Goal: Use online tool/utility: Utilize a website feature to perform a specific function

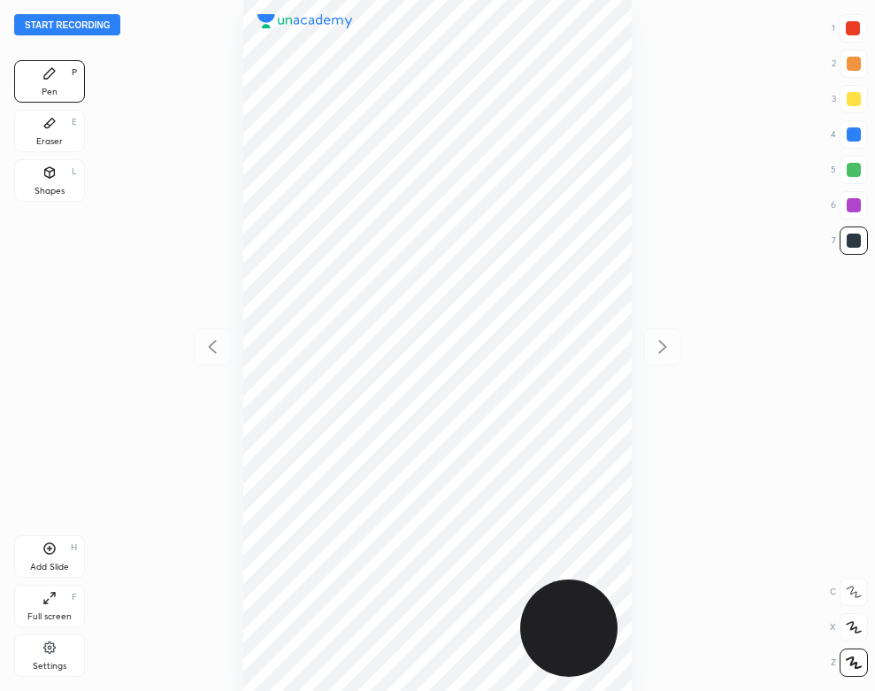
scroll to position [691, 592]
click at [104, 24] on button "Start recording" at bounding box center [67, 24] width 106 height 21
click at [42, 664] on div "Settings" at bounding box center [50, 666] width 34 height 9
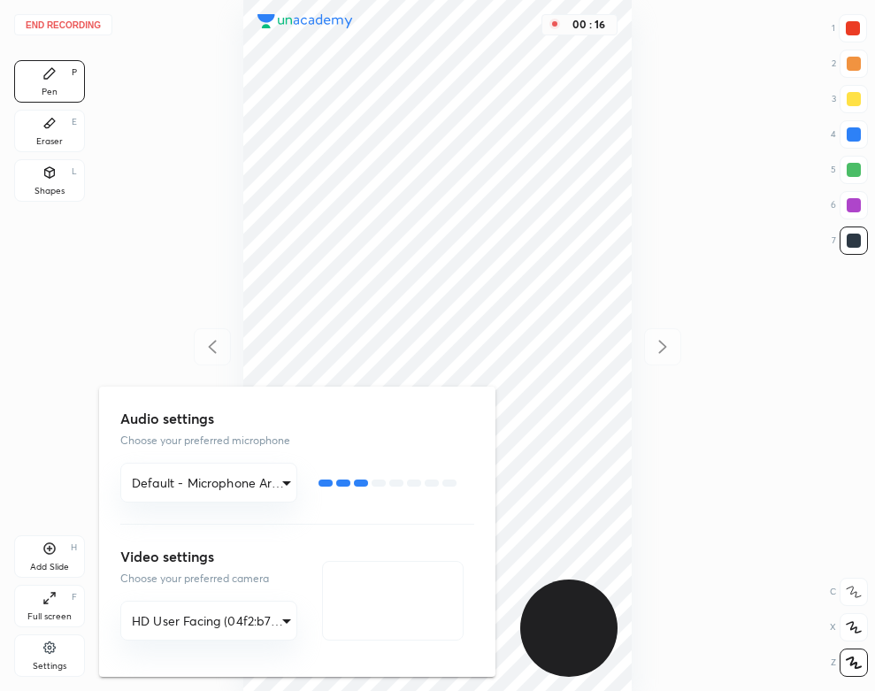
click at [156, 183] on div at bounding box center [437, 345] width 875 height 691
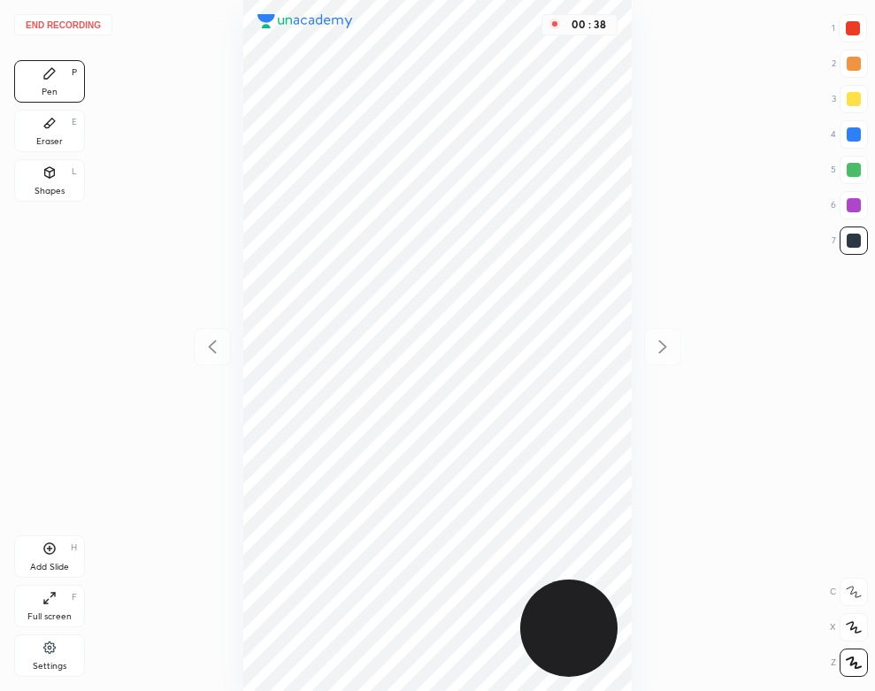
click at [53, 142] on div "Eraser" at bounding box center [49, 141] width 27 height 9
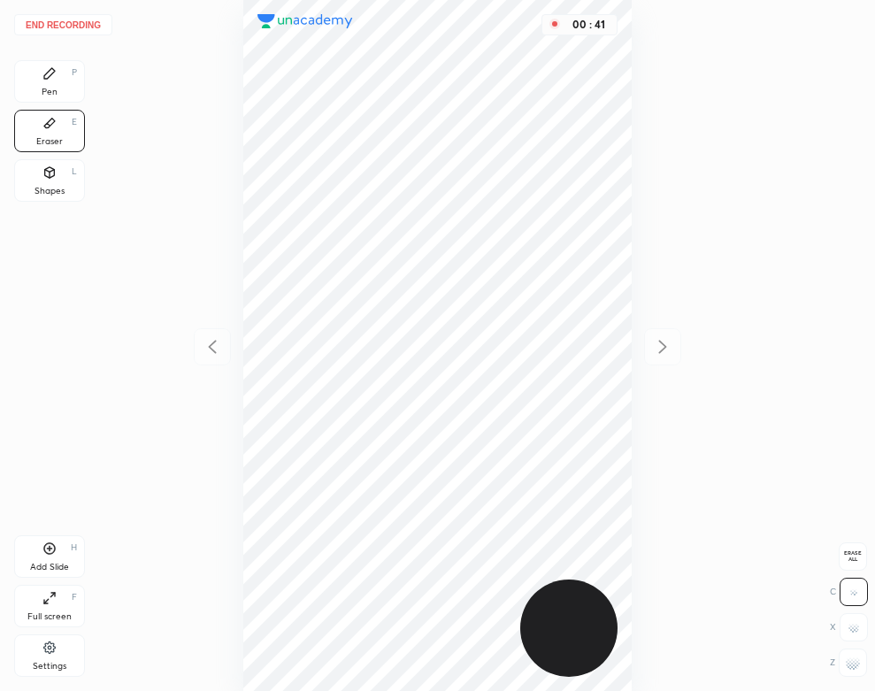
click at [92, 94] on div "End recording 1 2 3 4 5 6 7 R O A L C X Z Erase all C X Z Pen P Eraser E Shapes…" at bounding box center [437, 345] width 875 height 691
click at [58, 82] on div "Pen P" at bounding box center [49, 81] width 71 height 42
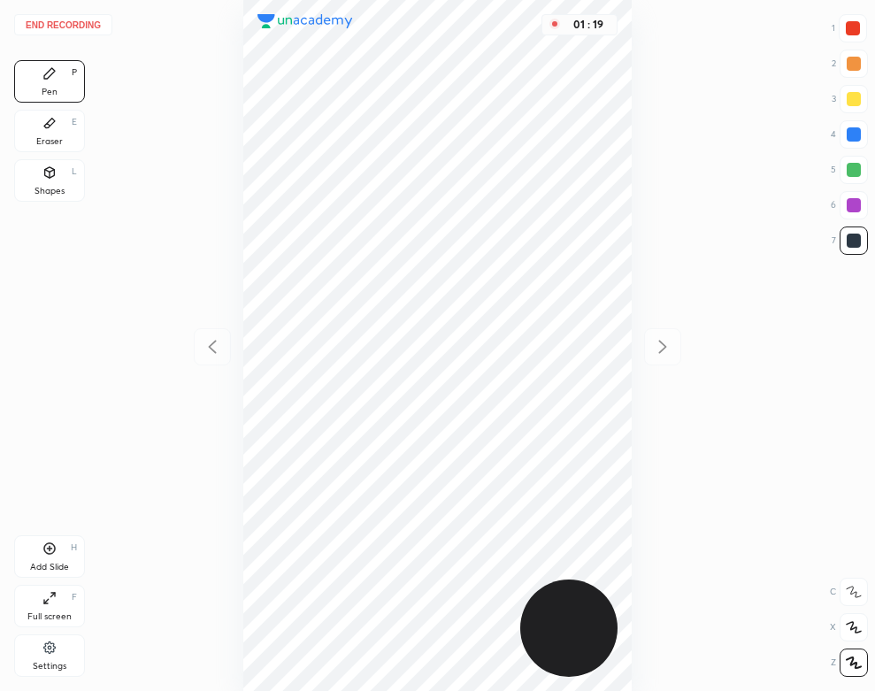
click at [856, 135] on div at bounding box center [854, 134] width 14 height 14
click at [42, 128] on div "Eraser E" at bounding box center [49, 131] width 71 height 42
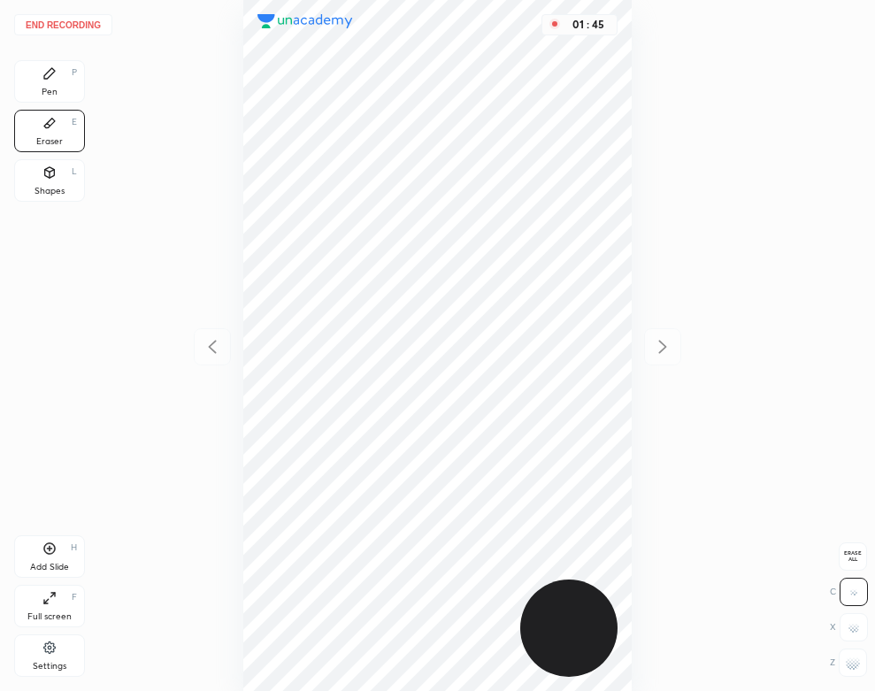
click at [69, 84] on div "Pen P" at bounding box center [49, 81] width 71 height 42
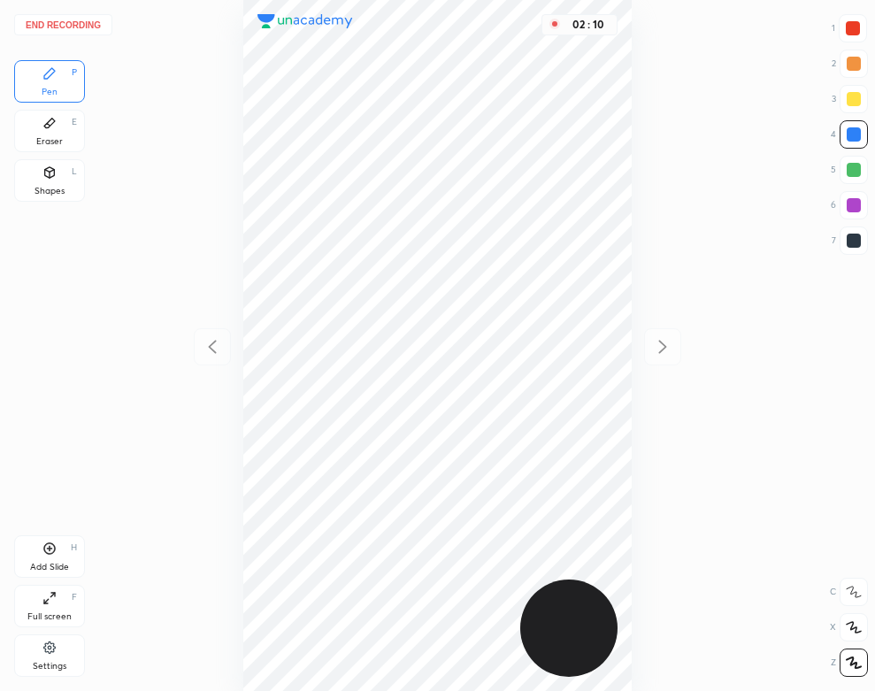
click at [50, 127] on icon at bounding box center [49, 123] width 14 height 14
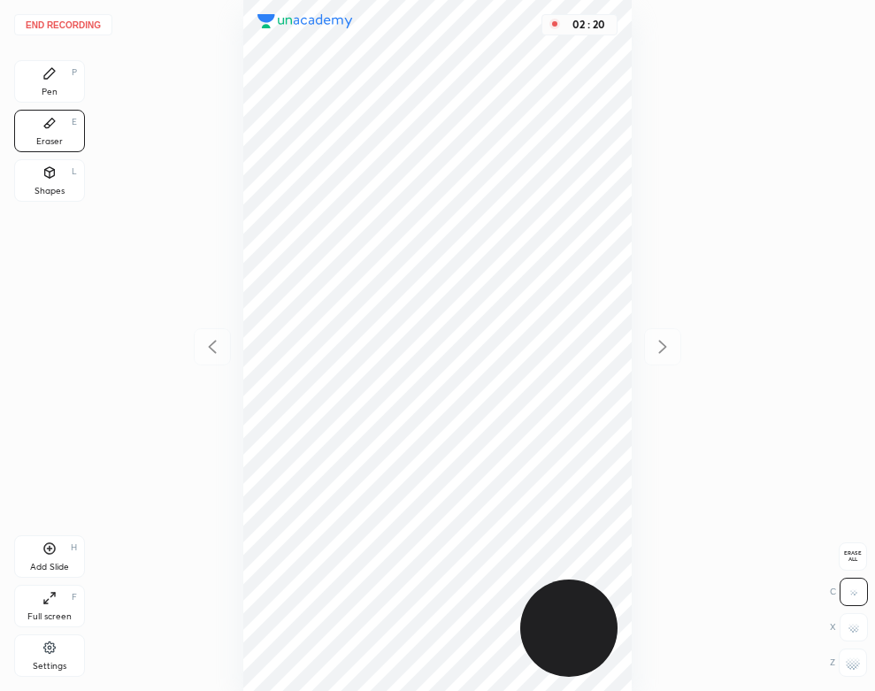
click at [56, 89] on div "Pen" at bounding box center [50, 92] width 16 height 9
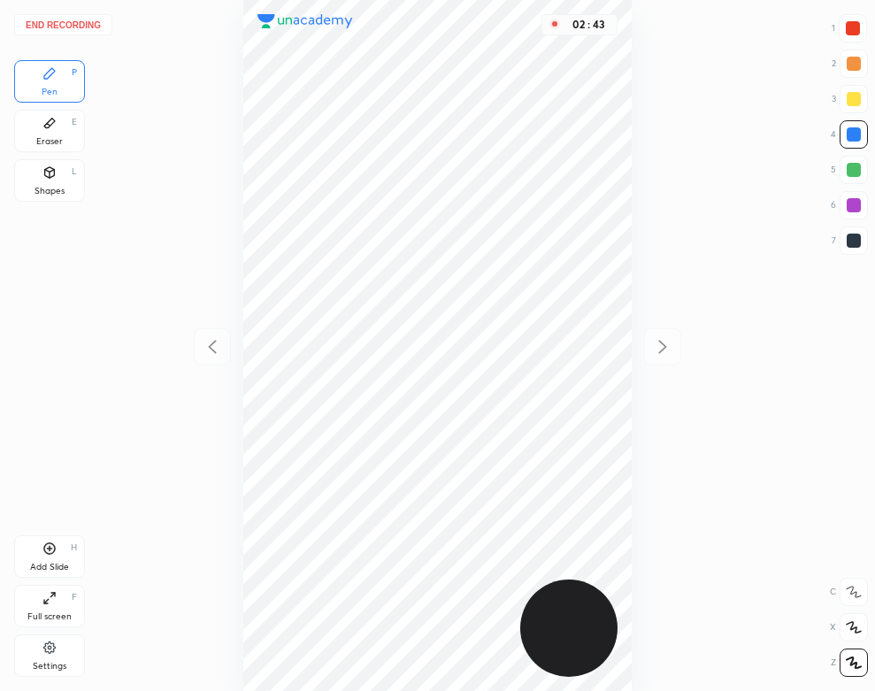
click at [50, 143] on div "Eraser" at bounding box center [49, 141] width 27 height 9
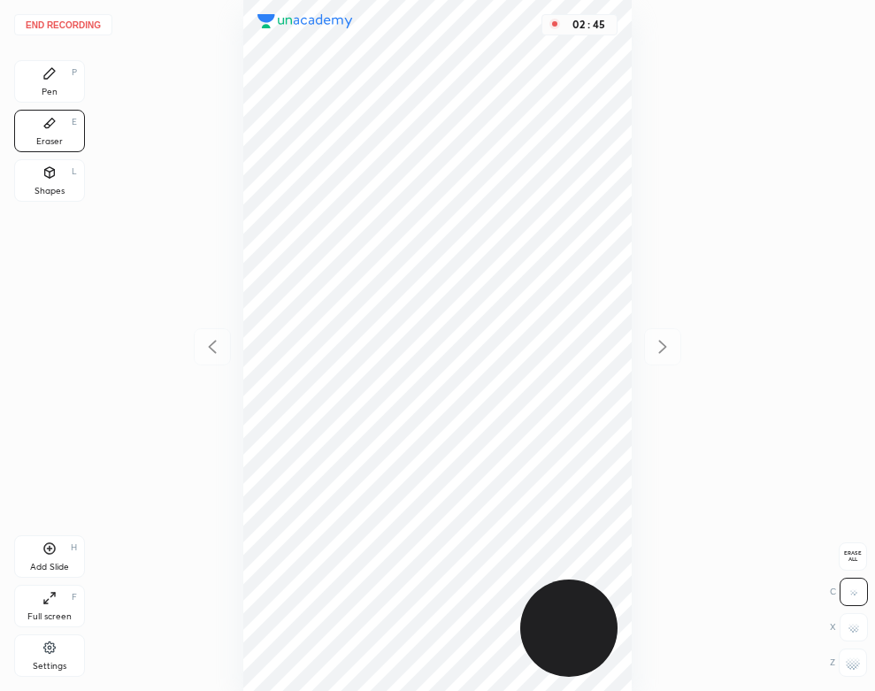
click at [50, 83] on div "Pen P" at bounding box center [49, 81] width 71 height 42
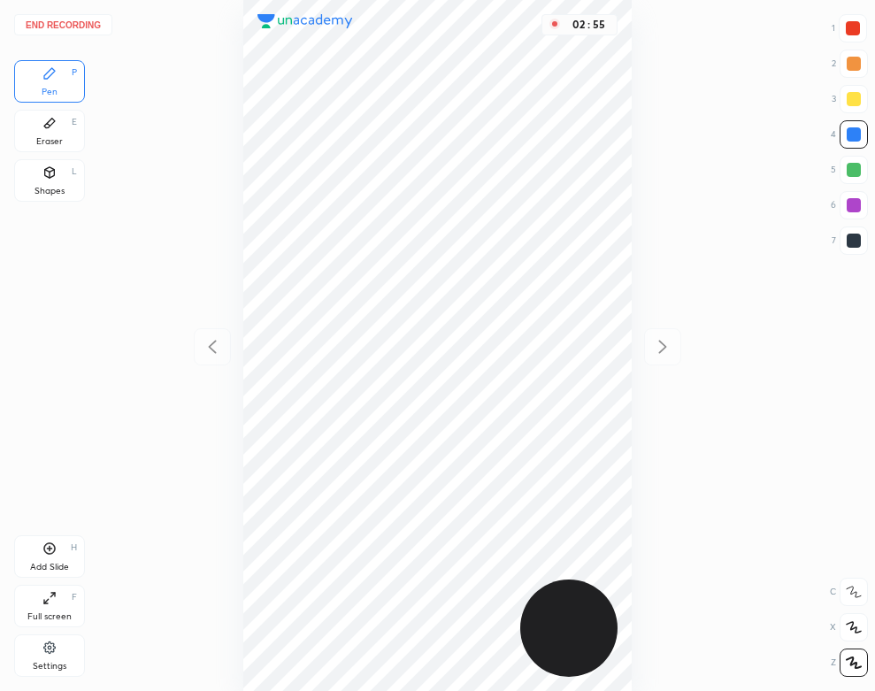
click at [44, 115] on div "Eraser E" at bounding box center [49, 131] width 71 height 42
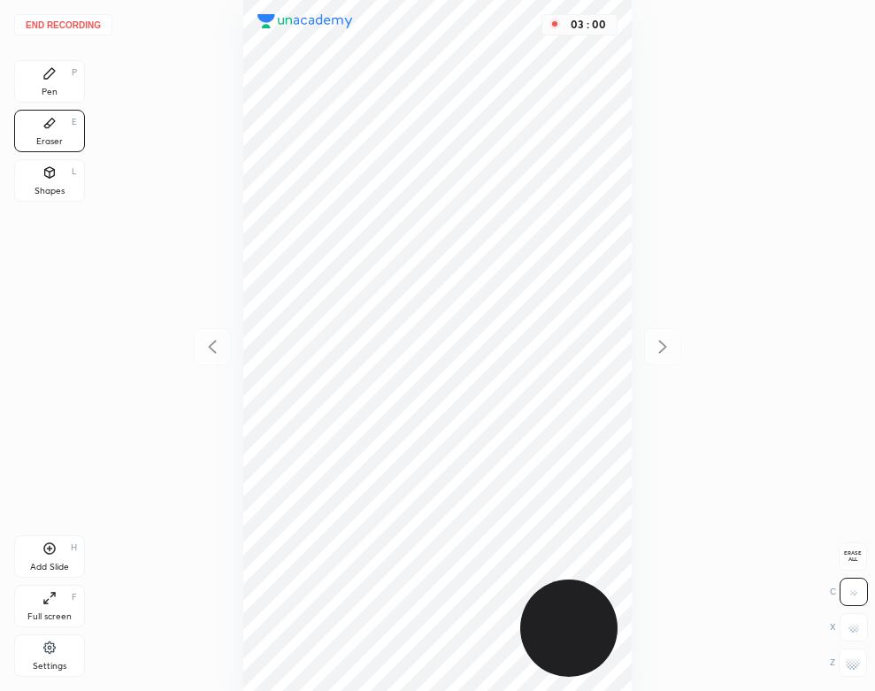
click at [30, 69] on div "Pen P" at bounding box center [49, 81] width 71 height 42
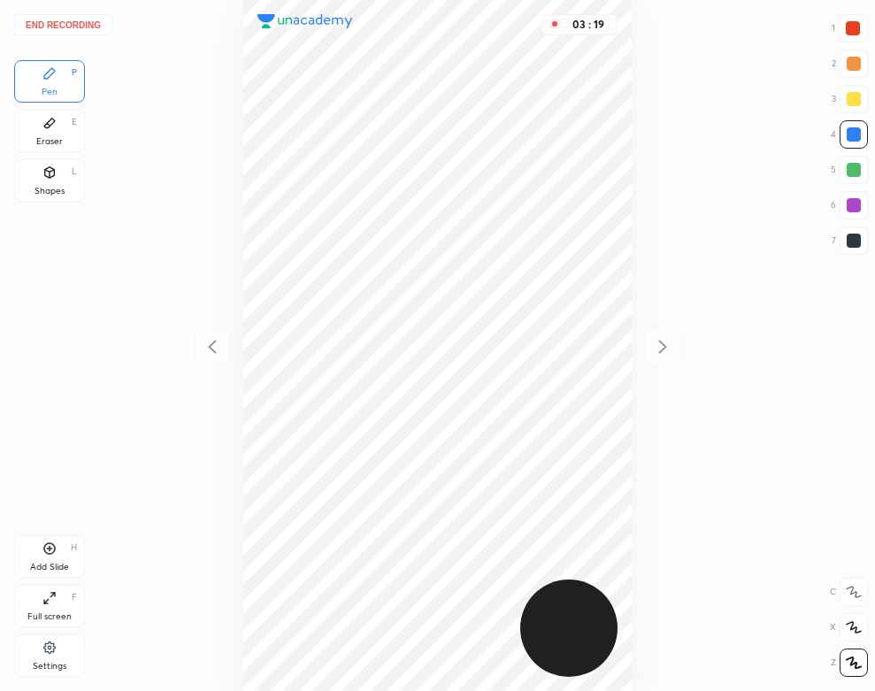
click at [51, 133] on div "Eraser E" at bounding box center [49, 131] width 71 height 42
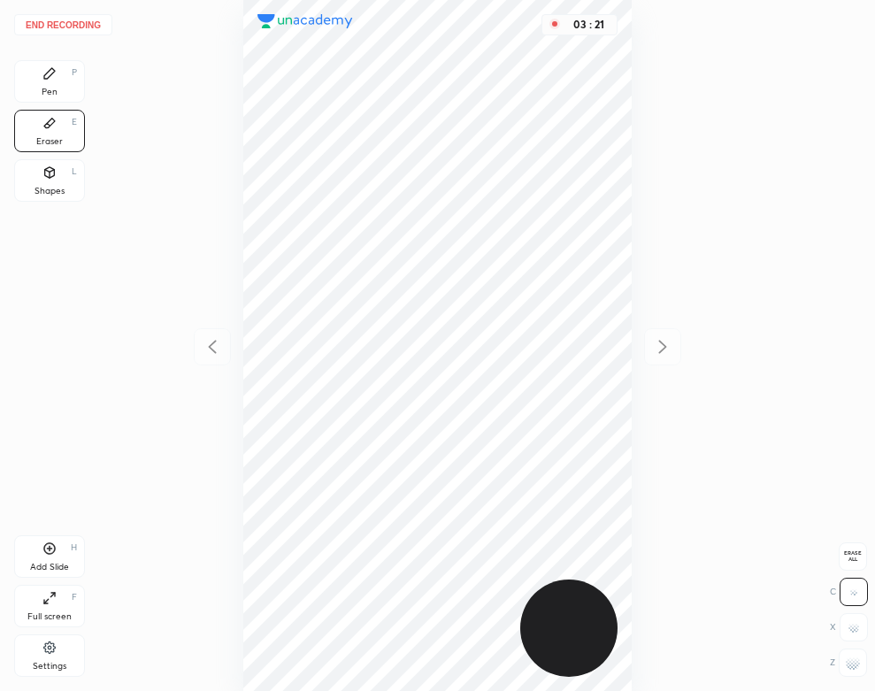
click at [65, 97] on div "Pen P" at bounding box center [49, 81] width 71 height 42
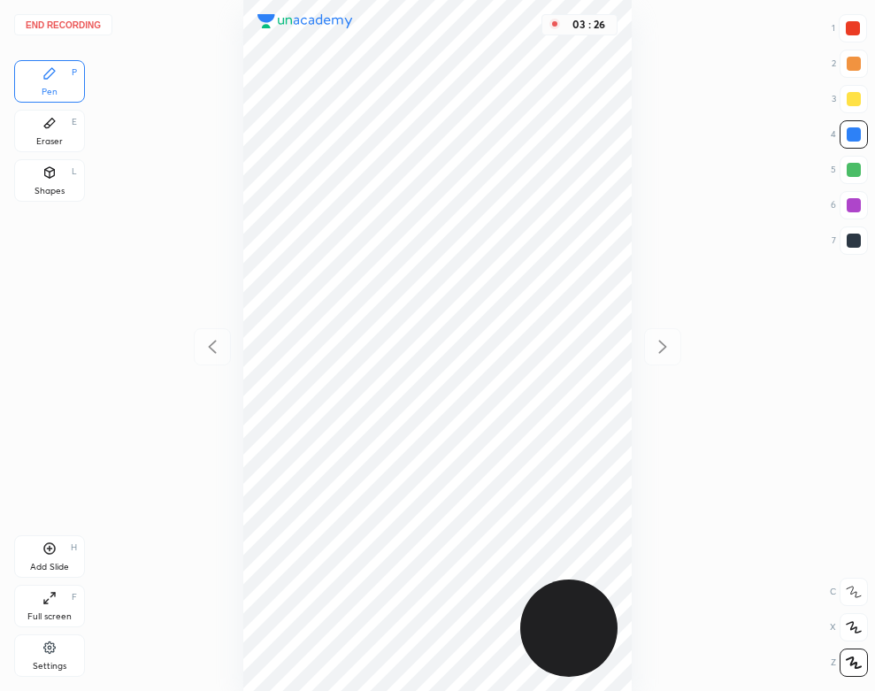
click at [58, 124] on div "Eraser E" at bounding box center [49, 131] width 71 height 42
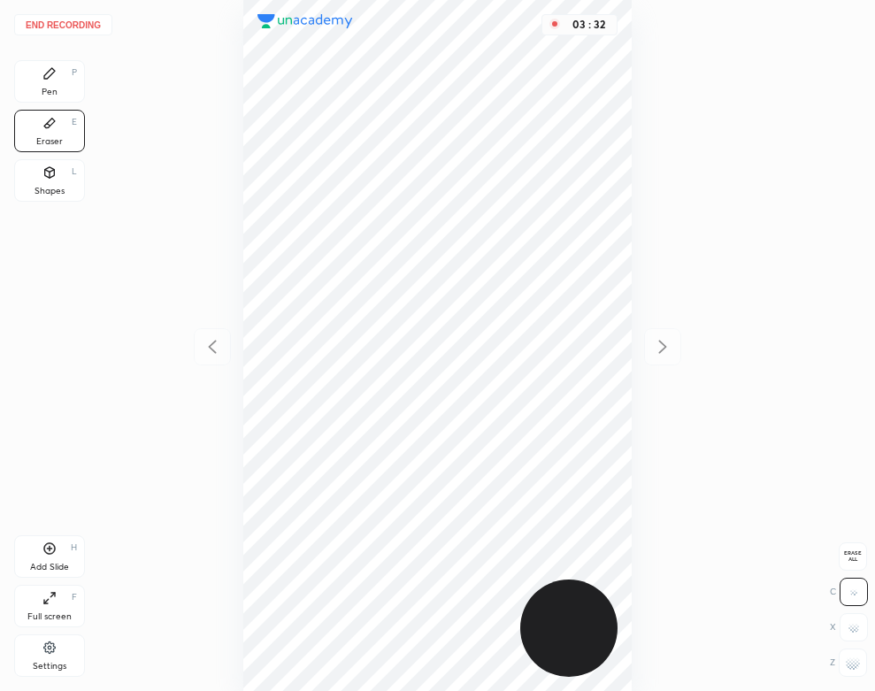
click at [31, 78] on div "Pen P" at bounding box center [49, 81] width 71 height 42
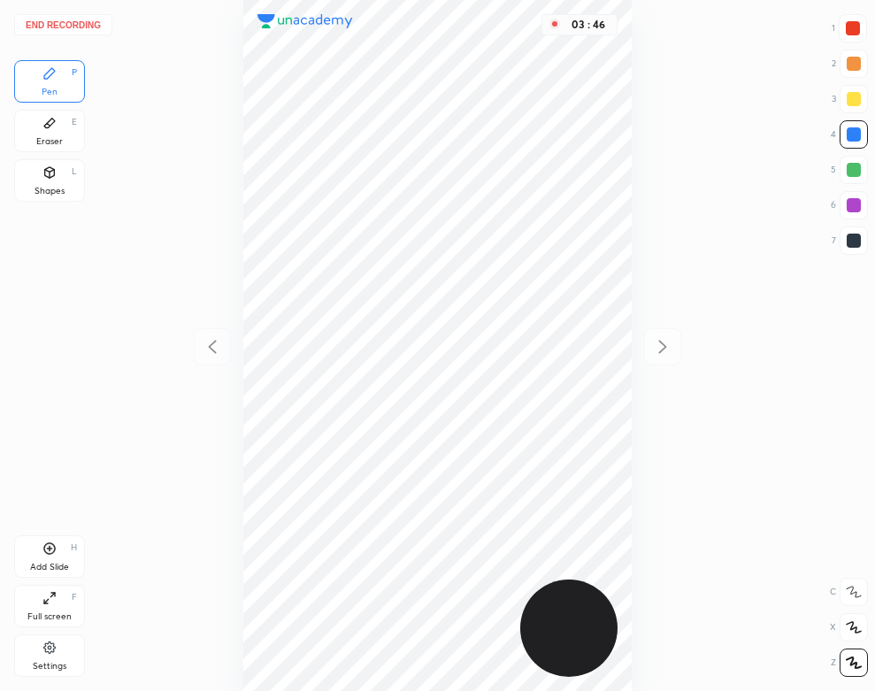
click at [57, 130] on div "Eraser E" at bounding box center [49, 131] width 71 height 42
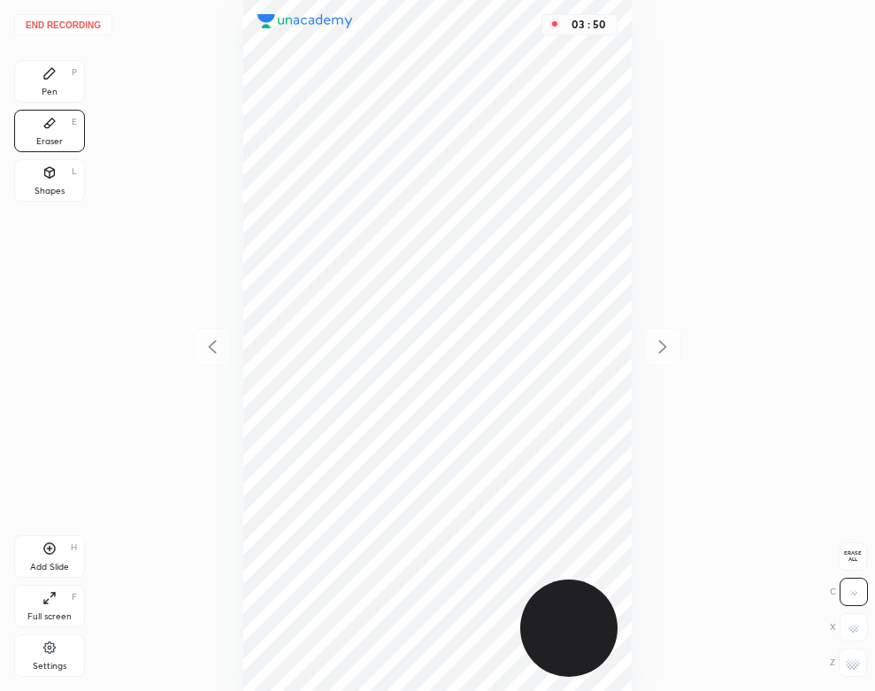
click at [44, 77] on icon at bounding box center [49, 73] width 11 height 11
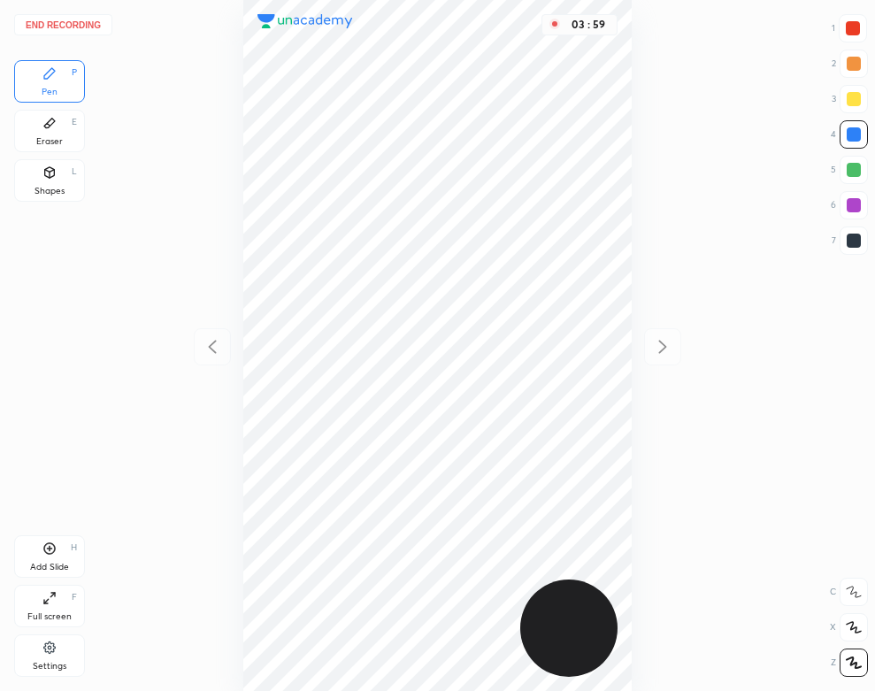
click at [59, 553] on div "Add Slide H" at bounding box center [49, 556] width 71 height 42
click at [65, 141] on div "Eraser E" at bounding box center [49, 131] width 71 height 42
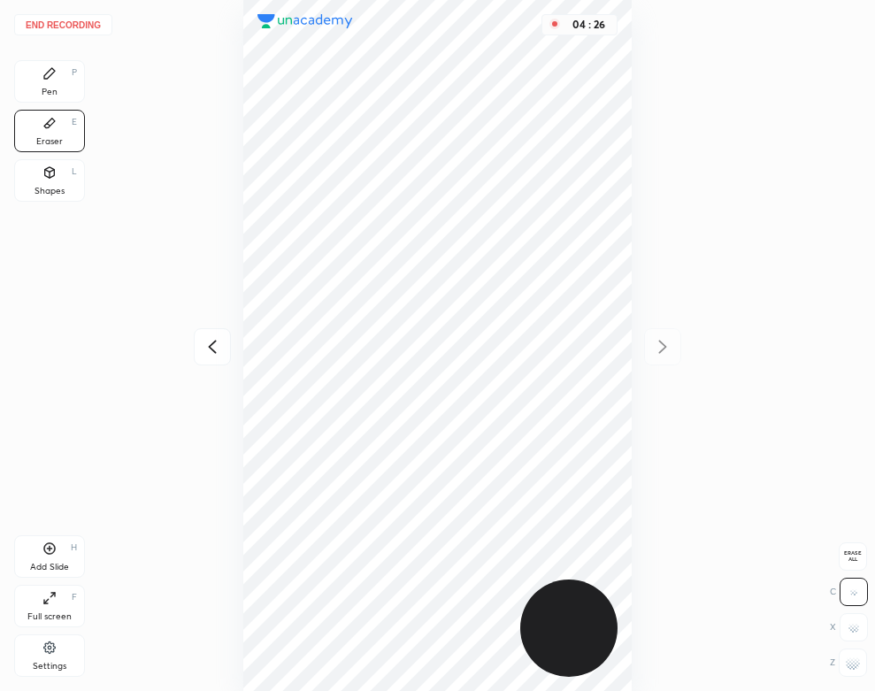
click at [68, 85] on div "Pen P" at bounding box center [49, 81] width 71 height 42
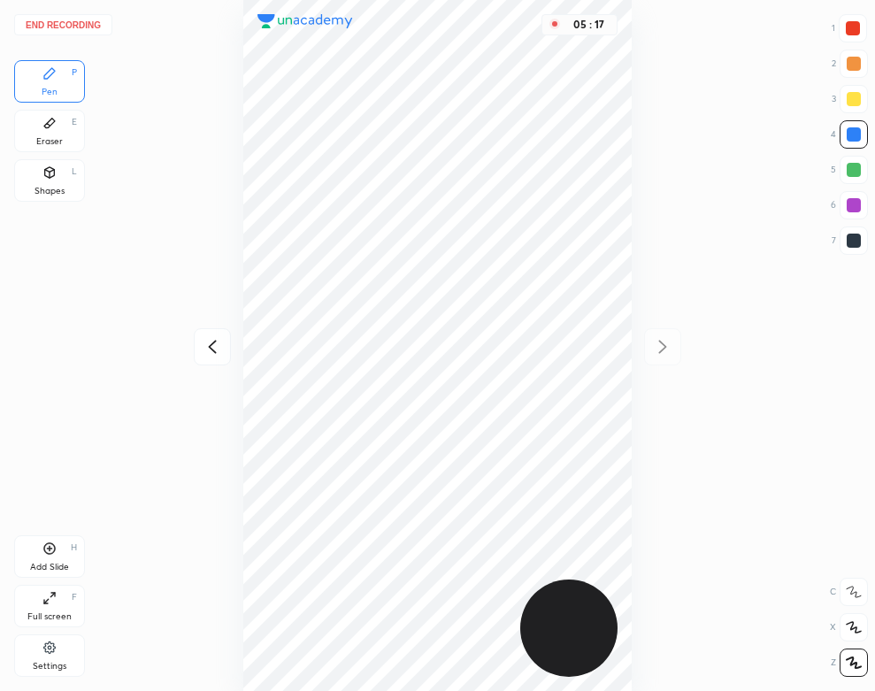
click at [73, 567] on div "Add Slide H" at bounding box center [49, 556] width 71 height 42
click at [19, 181] on div "Shapes L" at bounding box center [49, 180] width 71 height 42
click at [45, 104] on div "Pen P Eraser E Shapes L" at bounding box center [49, 134] width 71 height 149
click at [65, 79] on div "Pen P" at bounding box center [49, 81] width 71 height 42
click at [67, 18] on button "End recording" at bounding box center [63, 24] width 98 height 21
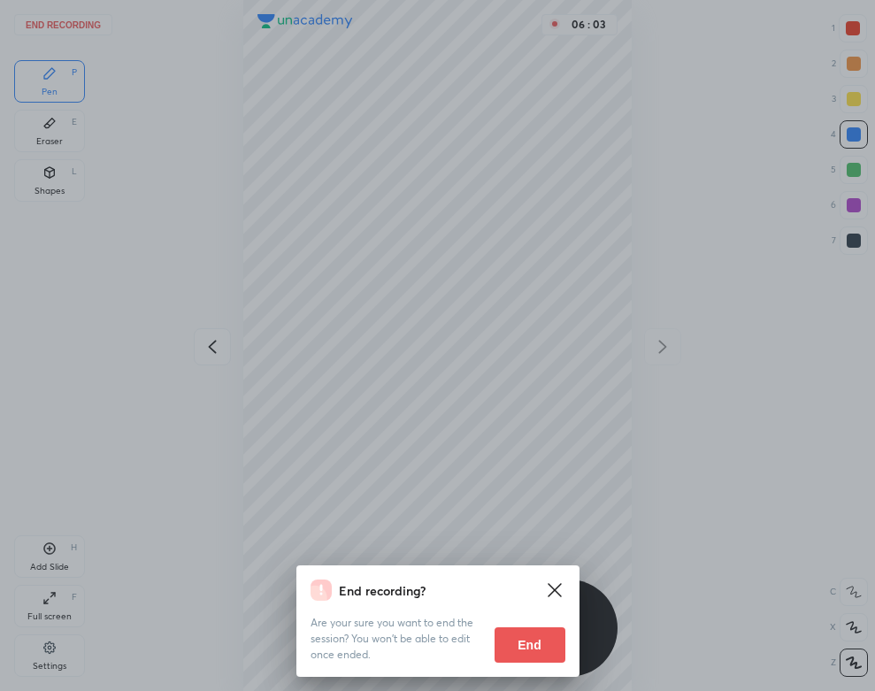
click at [509, 642] on button "End" at bounding box center [530, 644] width 71 height 35
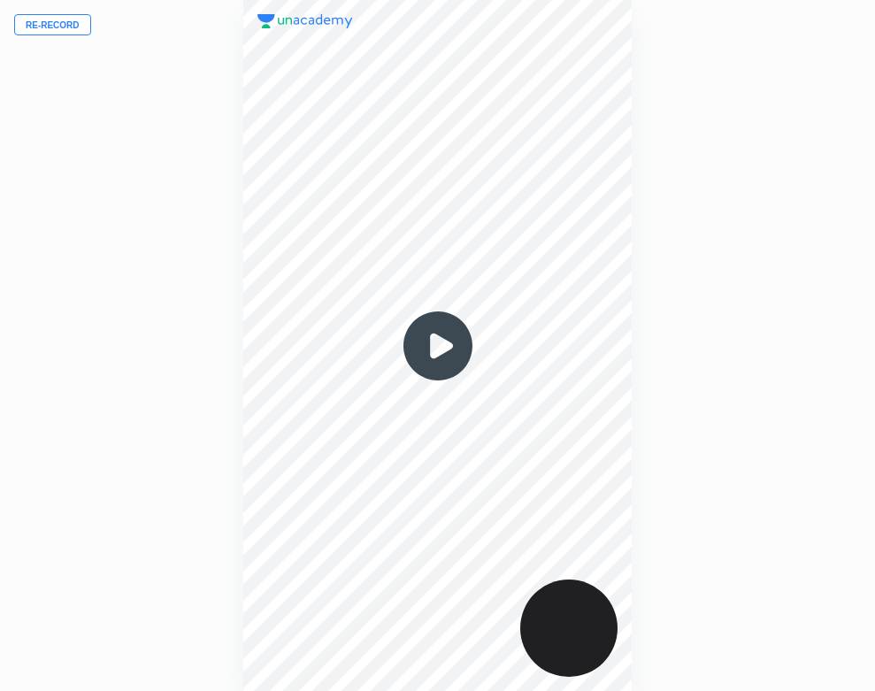
click at [446, 349] on img at bounding box center [438, 346] width 85 height 85
